Goal: Information Seeking & Learning: Find specific fact

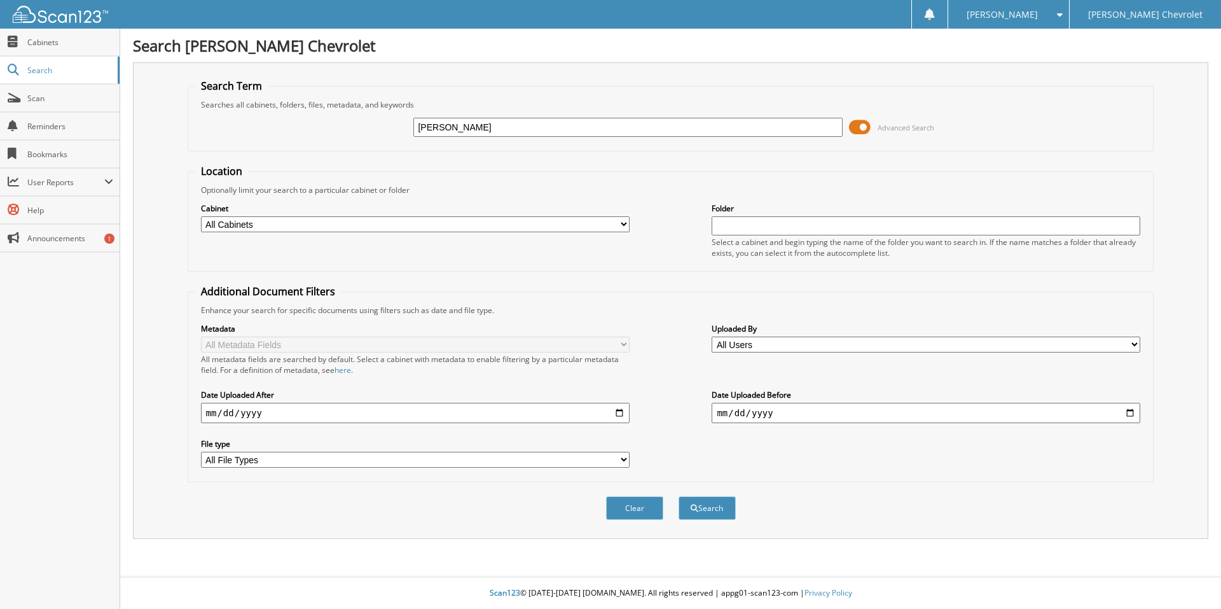
type input "[PERSON_NAME]"
click at [679, 496] on button "Search" at bounding box center [707, 508] width 57 height 24
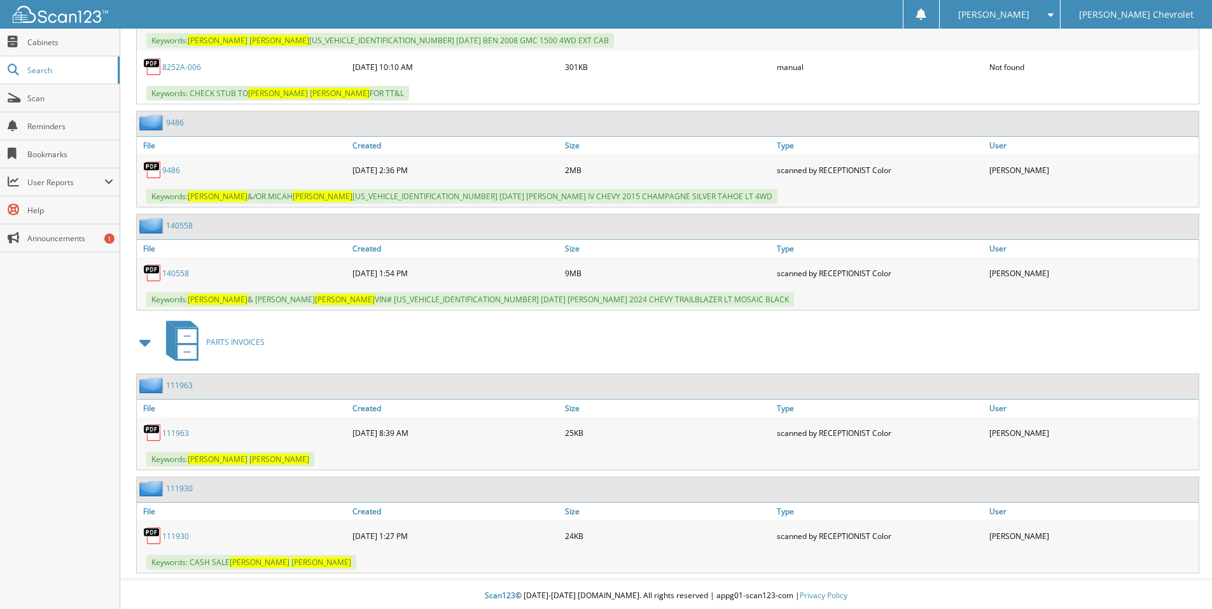
scroll to position [5637, 0]
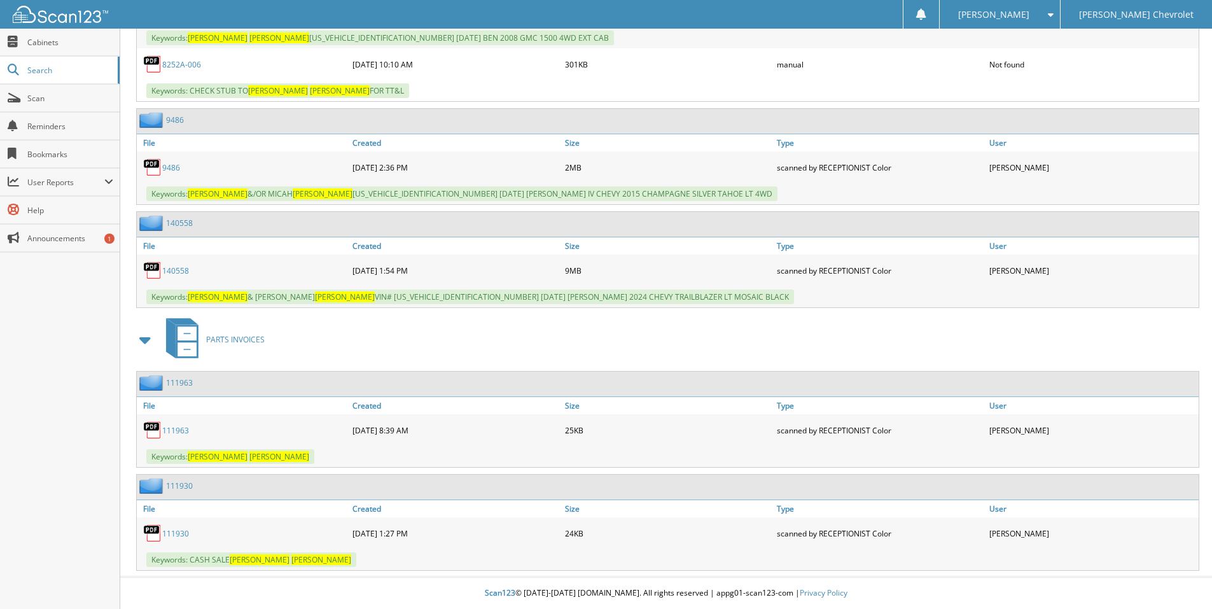
click at [177, 270] on link "140558" at bounding box center [175, 270] width 27 height 11
